Goal: Transaction & Acquisition: Purchase product/service

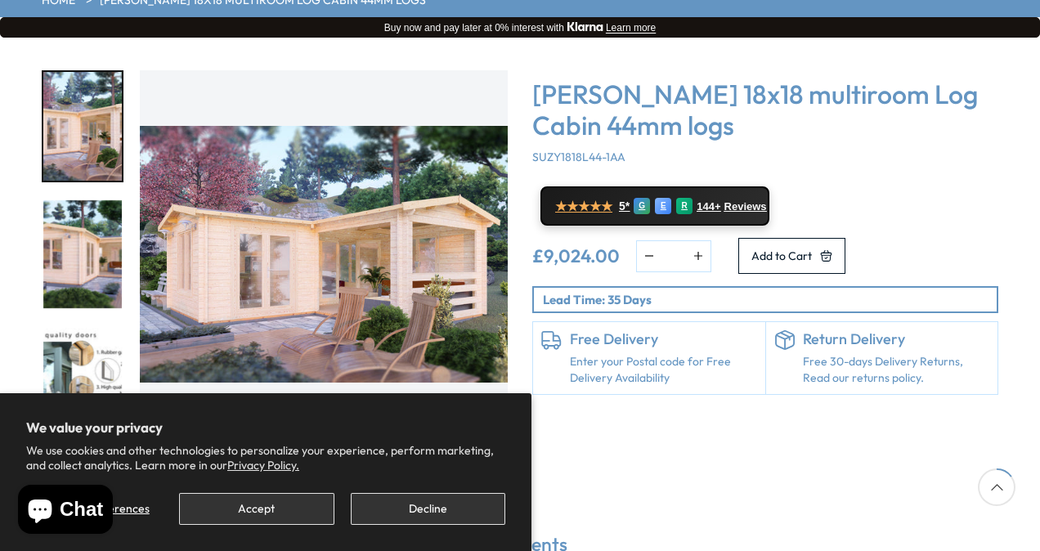
scroll to position [254, 0]
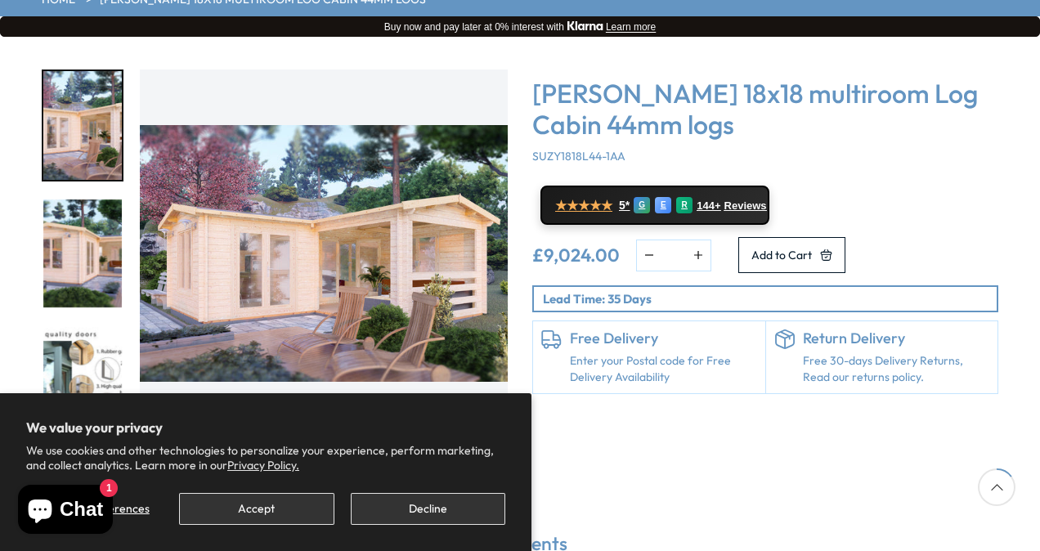
click at [76, 201] on img "2 / 7" at bounding box center [82, 254] width 79 height 109
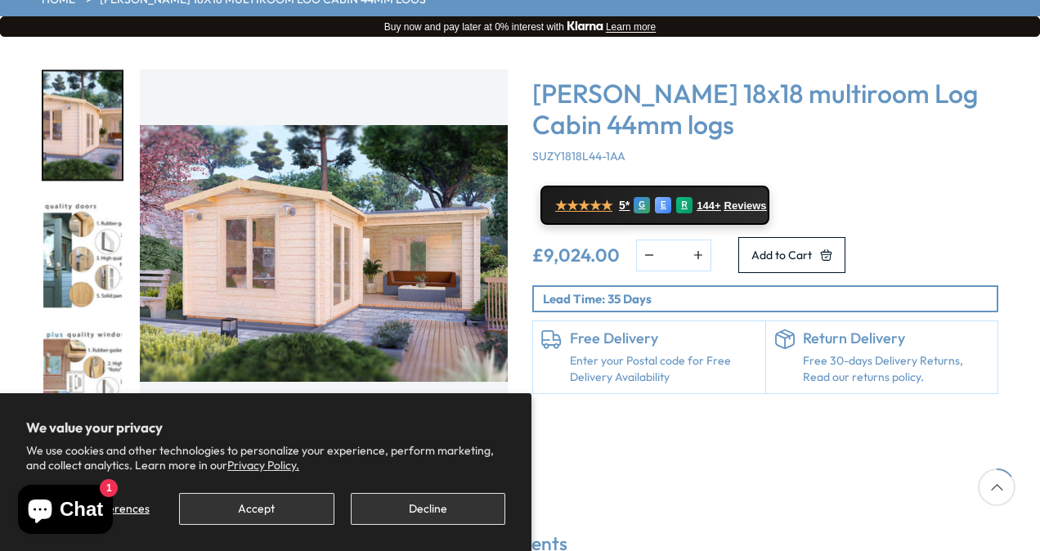
click at [91, 215] on img "3 / 7" at bounding box center [82, 254] width 79 height 109
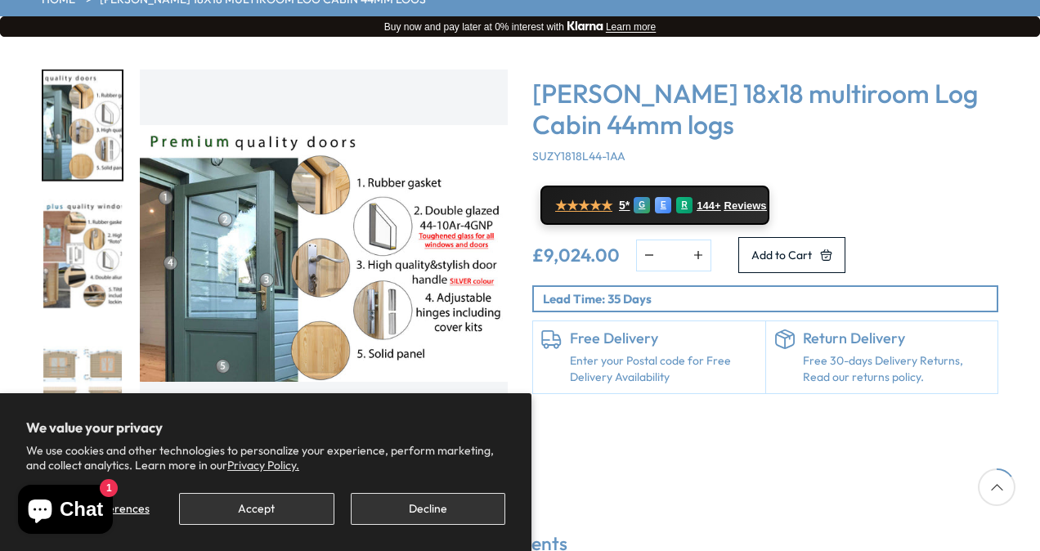
click at [94, 327] on img "5 / 7" at bounding box center [82, 381] width 79 height 109
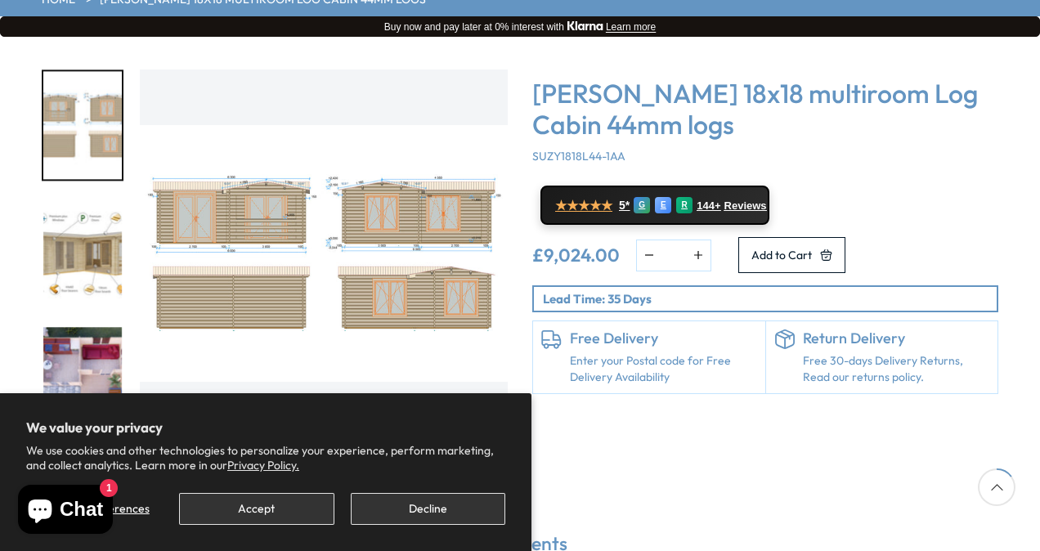
click at [99, 363] on img "7 / 7" at bounding box center [82, 381] width 79 height 109
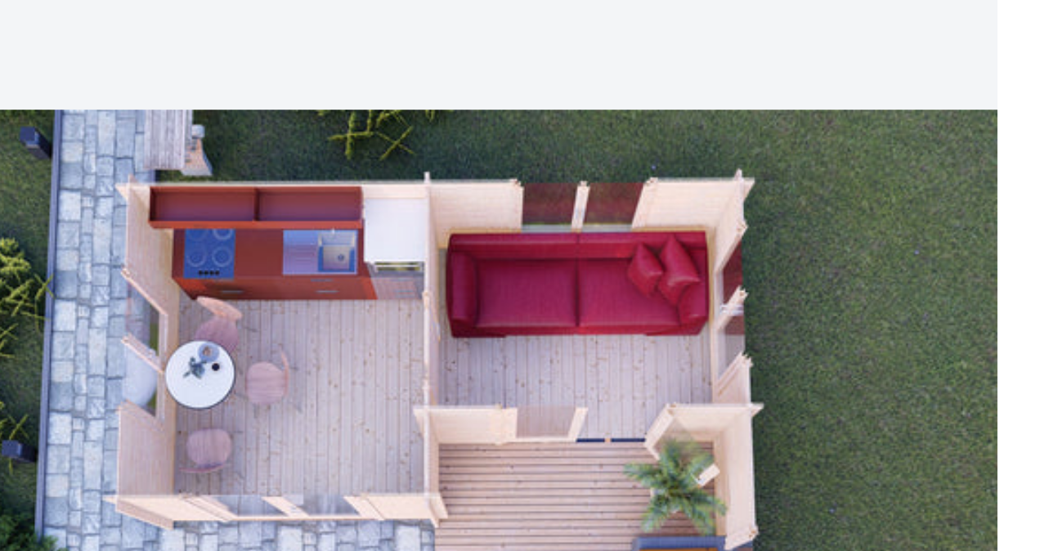
click at [260, 163] on img "7 / 7" at bounding box center [324, 254] width 368 height 368
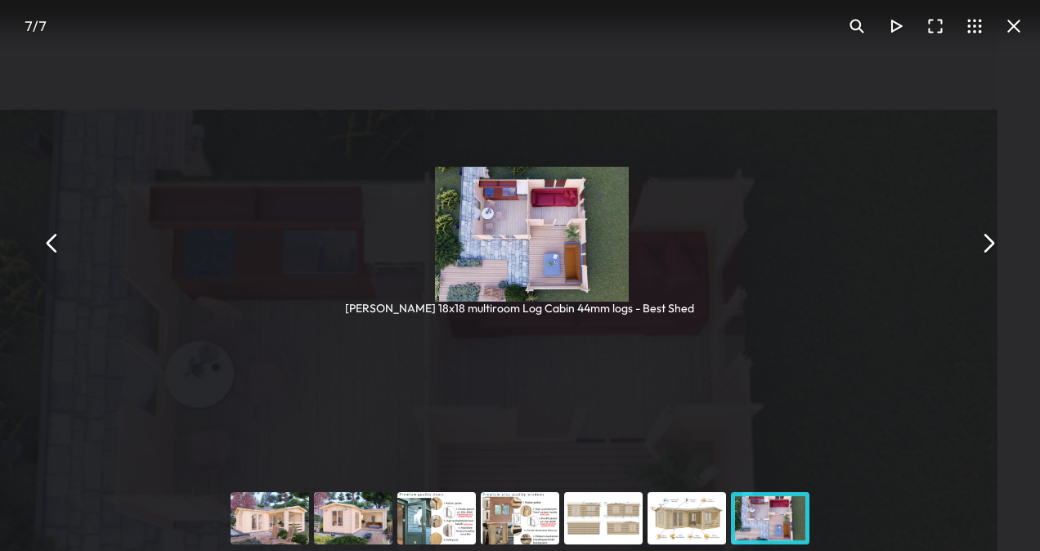
click at [359, 128] on div "[PERSON_NAME] 18x18 multiroom Log Cabin 44mm logs - Best Shed" at bounding box center [347, 169] width 349 height 163
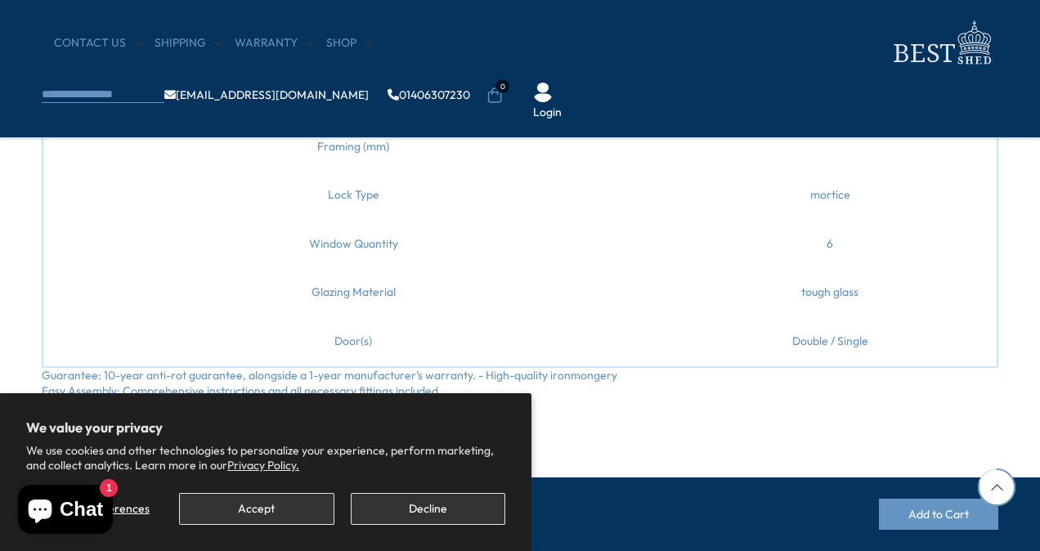
scroll to position [1626, 0]
